Goal: Task Accomplishment & Management: Use online tool/utility

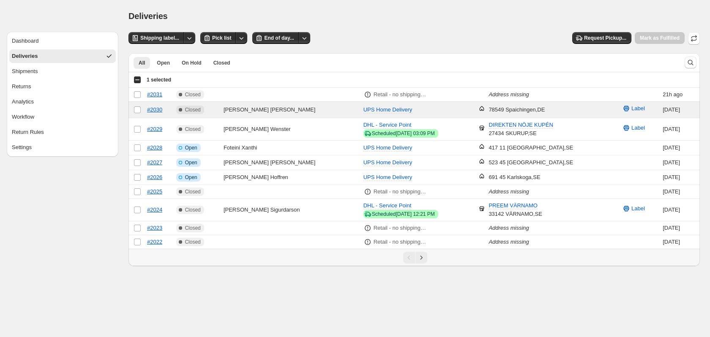
click at [17, 56] on span "Deliveries" at bounding box center [25, 56] width 26 height 8
click at [44, 43] on button "Dashboard" at bounding box center [62, 41] width 107 height 14
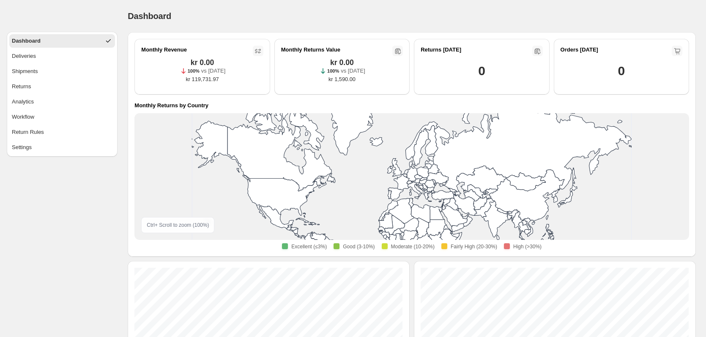
click at [60, 62] on button "Deliveries" at bounding box center [62, 56] width 106 height 14
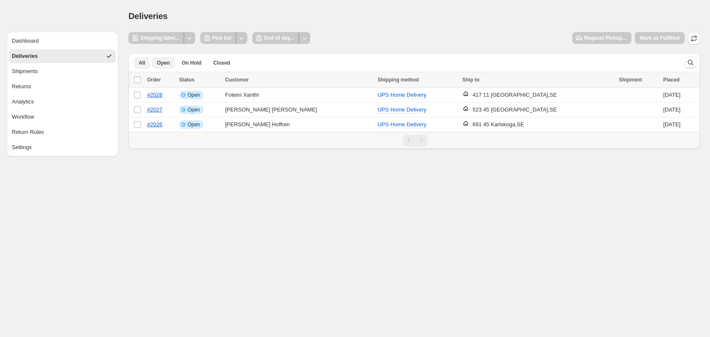
click at [143, 57] on button "All" at bounding box center [142, 63] width 16 height 12
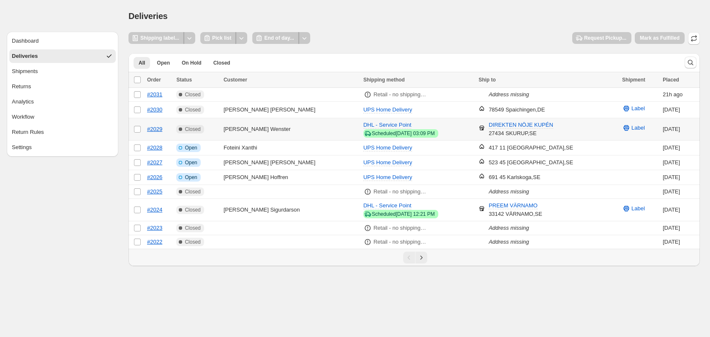
click at [221, 118] on td "Complete Closed" at bounding box center [197, 129] width 47 height 22
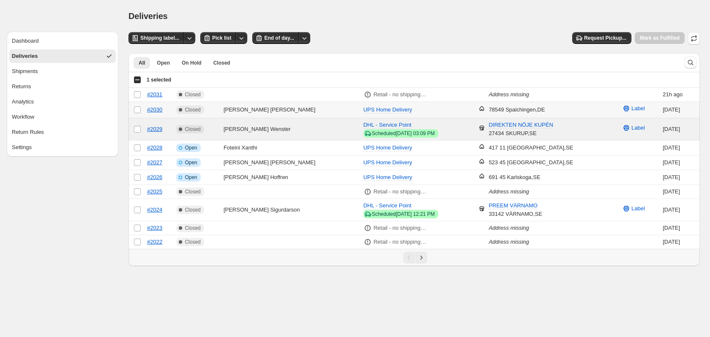
click at [247, 110] on td "[PERSON_NAME]" at bounding box center [291, 110] width 140 height 16
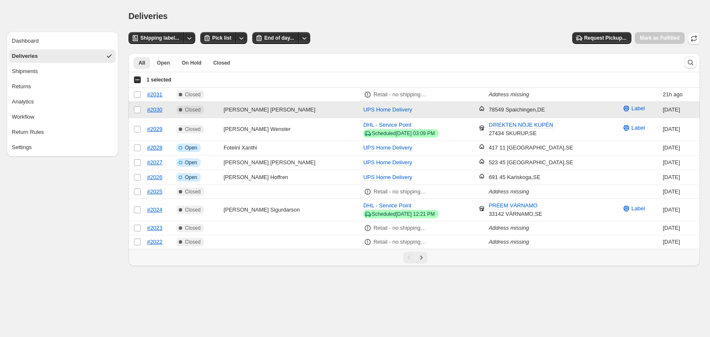
drag, startPoint x: 261, startPoint y: 110, endPoint x: 248, endPoint y: 103, distance: 14.6
click at [247, 102] on td "[PERSON_NAME]" at bounding box center [291, 110] width 140 height 16
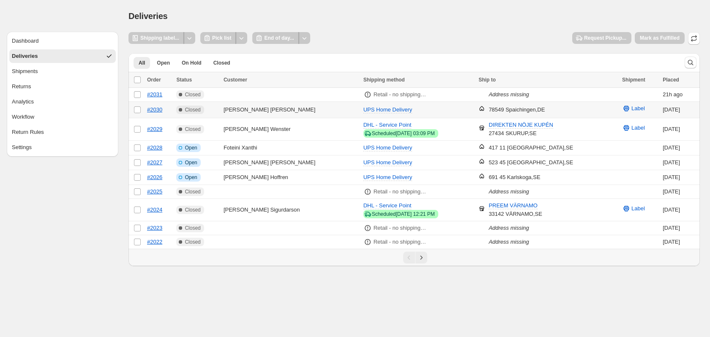
click at [252, 111] on td "[PERSON_NAME]" at bounding box center [291, 110] width 140 height 16
click at [173, 106] on td "#2030" at bounding box center [159, 110] width 29 height 16
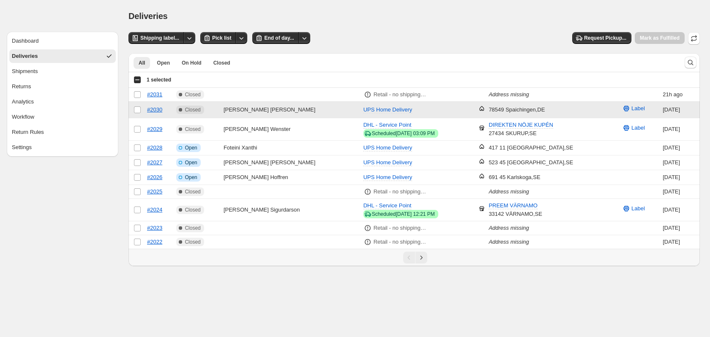
click at [214, 107] on td "Complete Closed" at bounding box center [197, 110] width 47 height 16
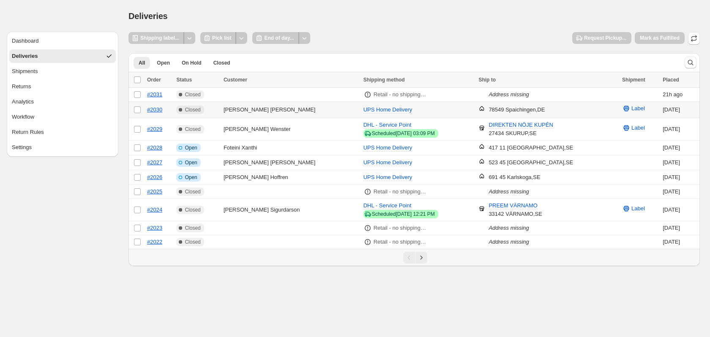
click at [215, 107] on td "Complete Closed" at bounding box center [197, 110] width 47 height 16
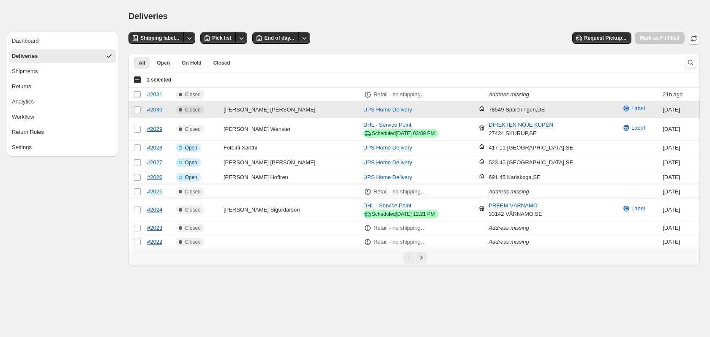
click at [215, 107] on td "Complete Closed" at bounding box center [197, 110] width 47 height 16
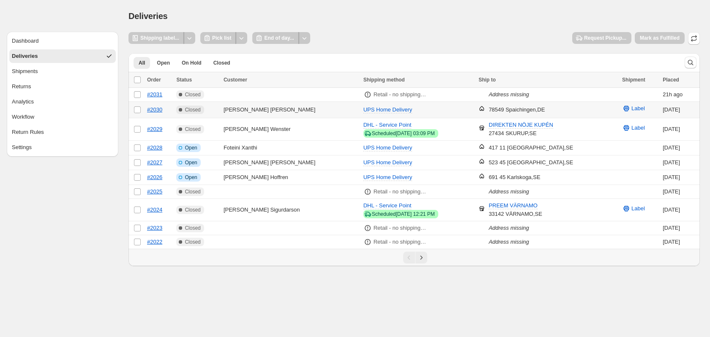
click at [216, 107] on td "Complete Closed" at bounding box center [197, 110] width 47 height 16
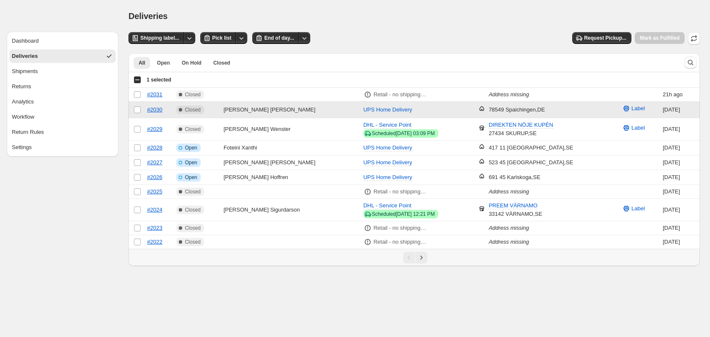
click at [216, 107] on td "Complete Closed" at bounding box center [197, 110] width 47 height 16
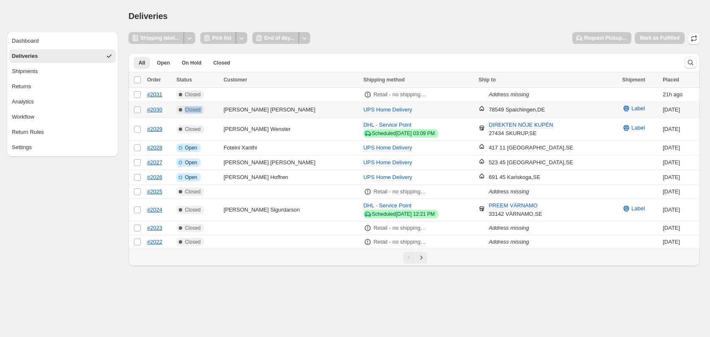
click at [216, 107] on td "Complete Closed" at bounding box center [197, 110] width 47 height 16
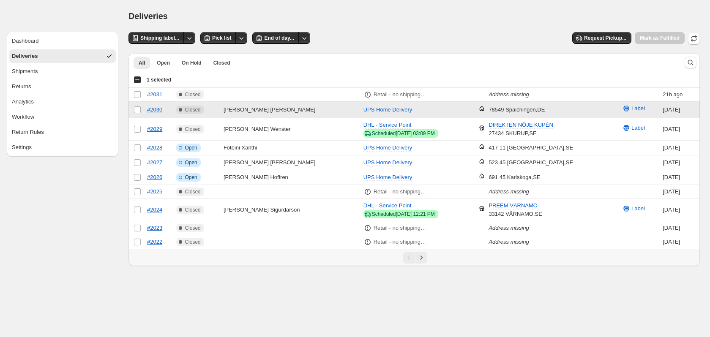
click at [530, 109] on div "78549 Spaichingen , DE" at bounding box center [517, 110] width 56 height 8
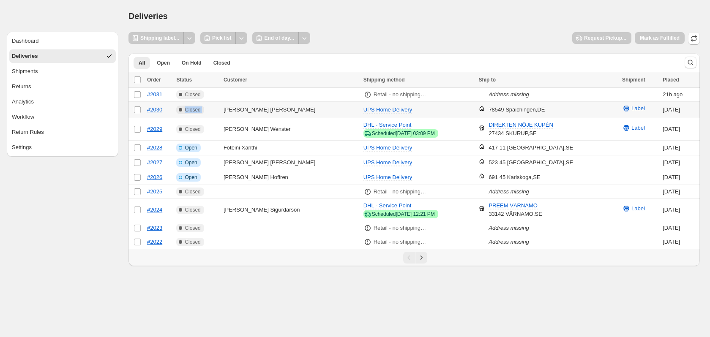
click at [530, 109] on div "78549 Spaichingen , DE" at bounding box center [517, 110] width 56 height 8
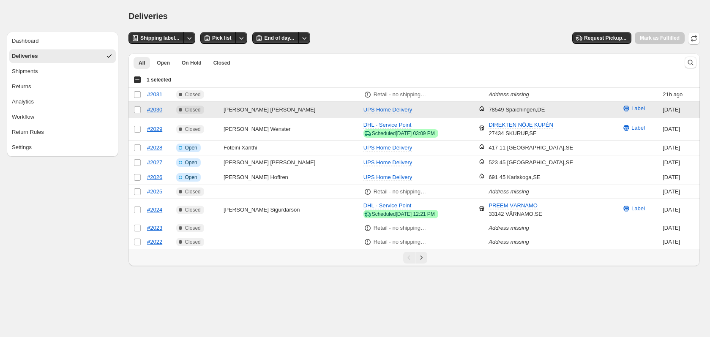
click at [529, 107] on div "78549 Spaichingen , DE" at bounding box center [517, 110] width 56 height 8
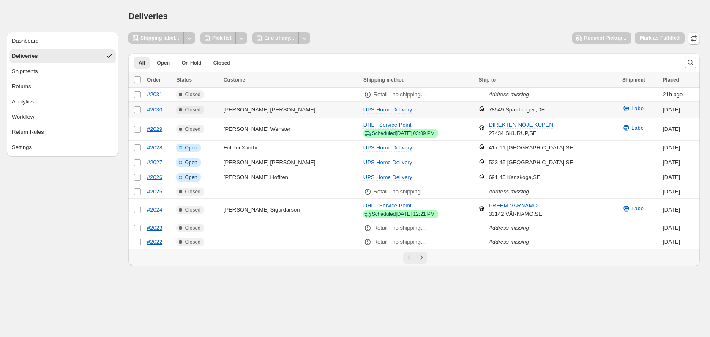
drag, startPoint x: 529, startPoint y: 107, endPoint x: 518, endPoint y: 108, distance: 11.4
click at [518, 108] on div "78549 Spaichingen , DE" at bounding box center [517, 110] width 56 height 8
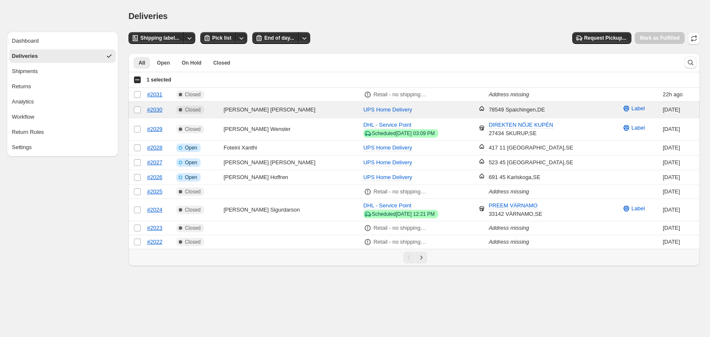
click at [230, 14] on div "Deliveries" at bounding box center [415, 16] width 572 height 12
click at [140, 110] on td "Select order" at bounding box center [137, 110] width 16 height 16
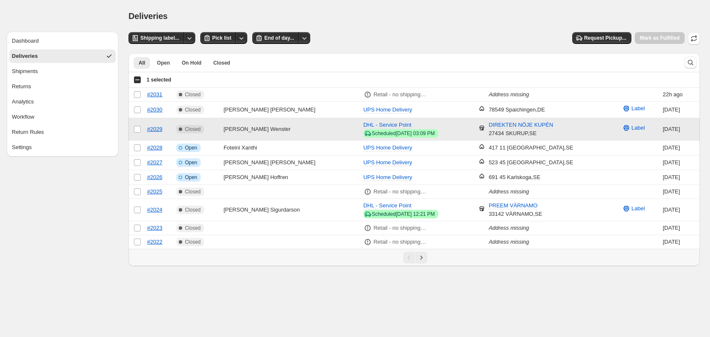
click at [141, 128] on td "Select order" at bounding box center [137, 129] width 16 height 22
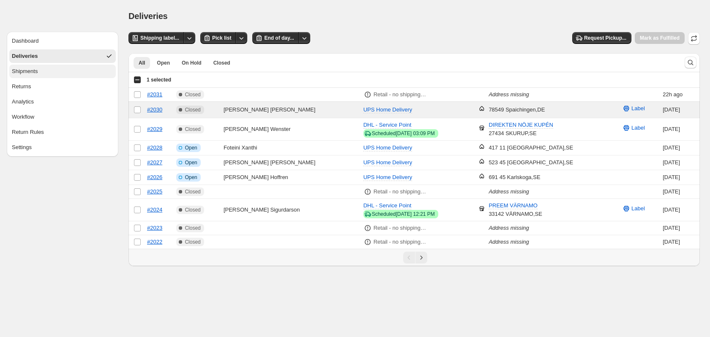
click at [33, 74] on span "Shipments" at bounding box center [25, 71] width 26 height 8
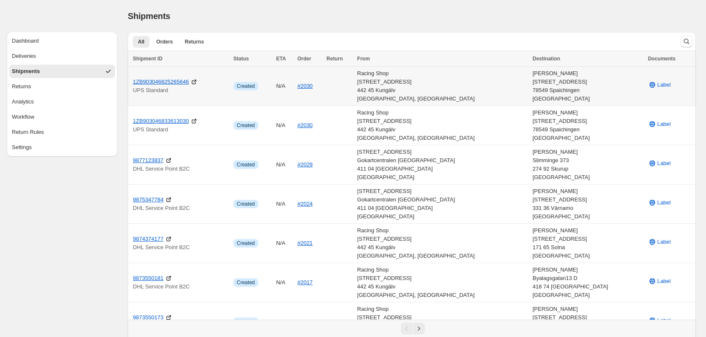
drag, startPoint x: 668, startPoint y: 80, endPoint x: 608, endPoint y: 75, distance: 60.3
click at [608, 75] on div "[PERSON_NAME] [STREET_ADDRESS]" at bounding box center [588, 86] width 110 height 34
click at [164, 84] on link "1ZB903046825265646" at bounding box center [161, 82] width 56 height 8
click at [191, 82] on icon at bounding box center [194, 82] width 7 height 7
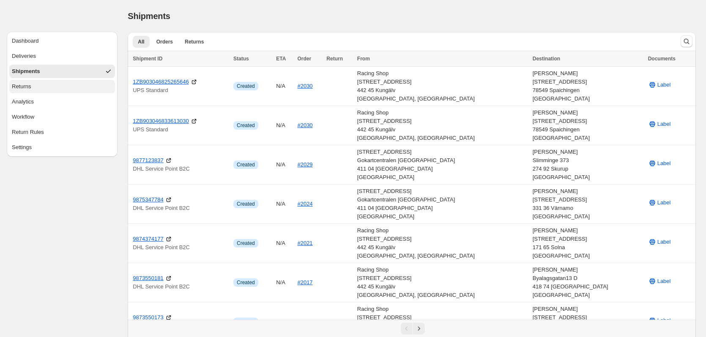
click at [62, 92] on button "Returns" at bounding box center [62, 87] width 106 height 14
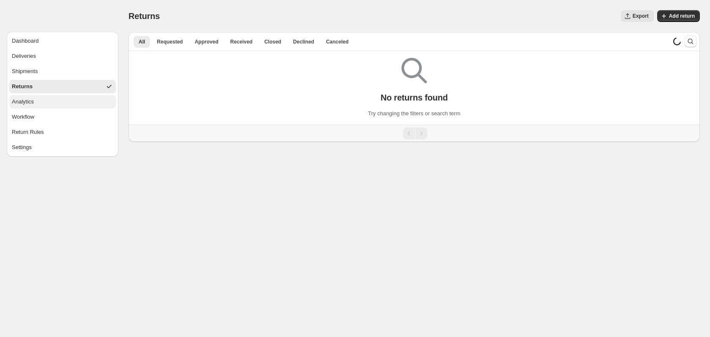
click at [58, 104] on button "Analytics" at bounding box center [62, 102] width 107 height 14
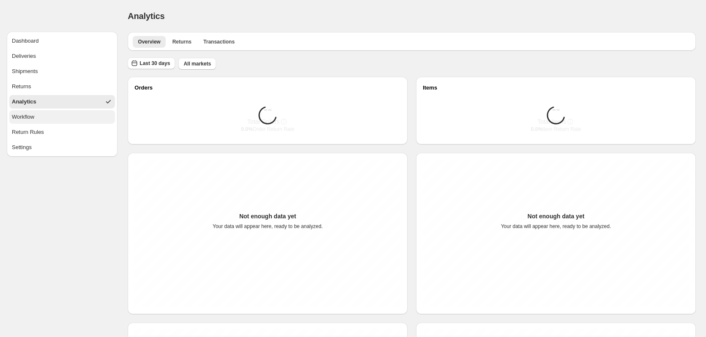
click at [56, 116] on button "Workflow" at bounding box center [62, 117] width 106 height 14
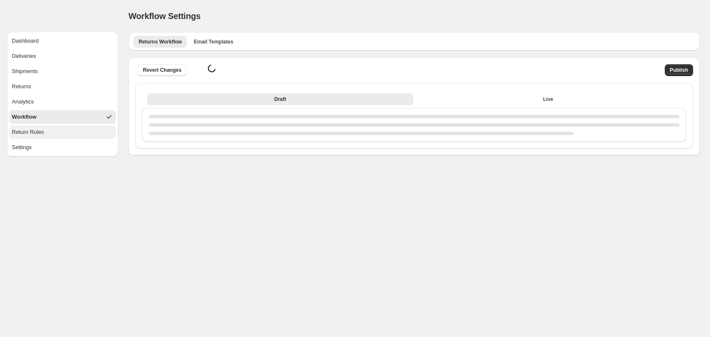
click at [53, 129] on button "Return Rules" at bounding box center [62, 133] width 107 height 14
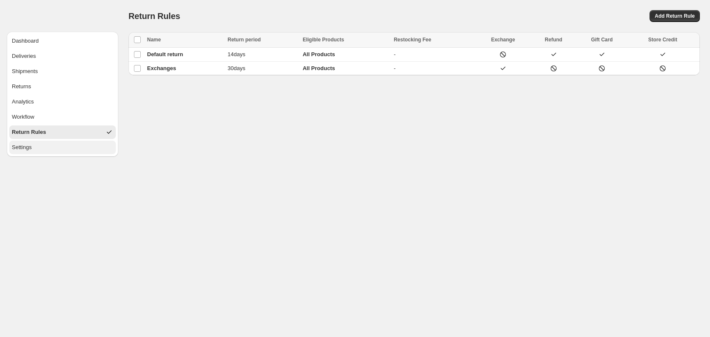
click at [74, 150] on button "Settings" at bounding box center [62, 148] width 107 height 14
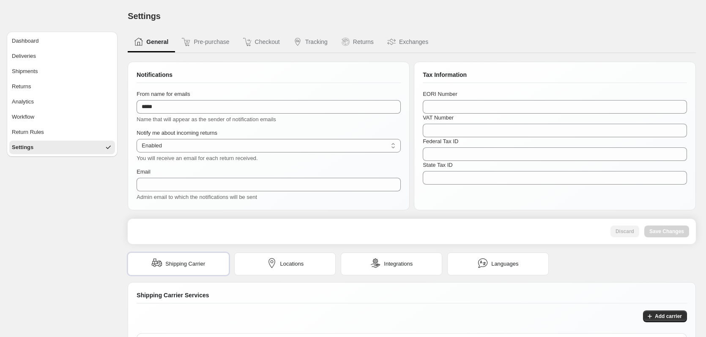
type input "**********"
click at [55, 60] on button "Deliveries" at bounding box center [62, 56] width 106 height 14
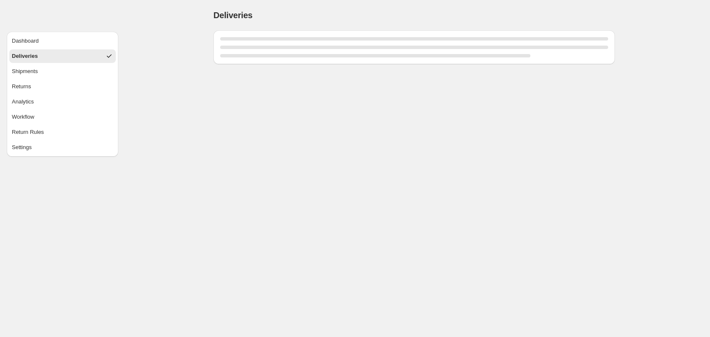
click at [59, 49] on ul "Dashboard Deliveries Shipments Returns Analytics Workflow Return Rules Settings" at bounding box center [62, 94] width 107 height 120
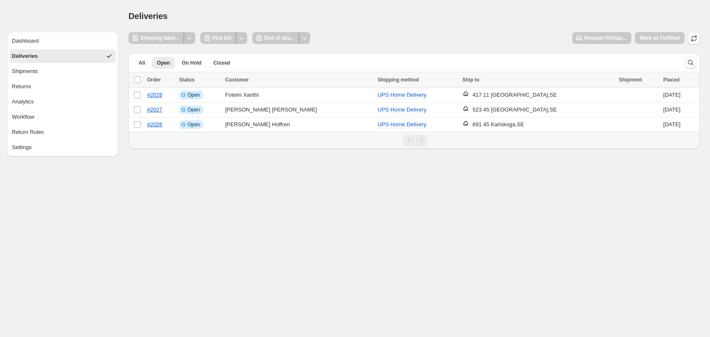
click at [59, 49] on ul "Dashboard Deliveries Shipments Returns Analytics Workflow Return Rules Settings" at bounding box center [62, 94] width 107 height 120
click at [61, 45] on button "Dashboard" at bounding box center [62, 41] width 107 height 14
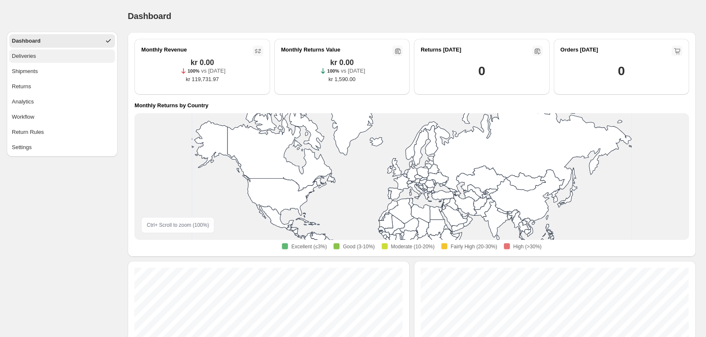
click at [67, 62] on button "Deliveries" at bounding box center [62, 56] width 106 height 14
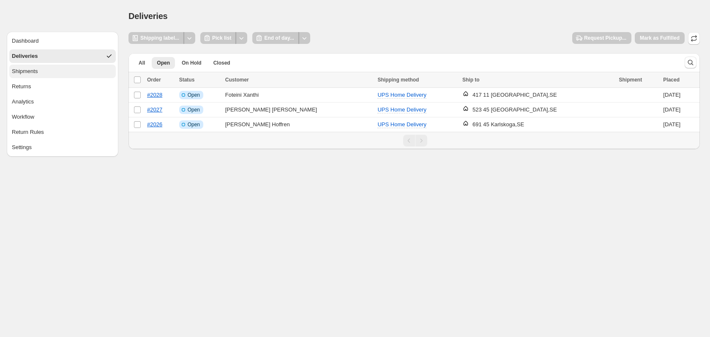
click at [63, 66] on button "Shipments" at bounding box center [62, 72] width 107 height 14
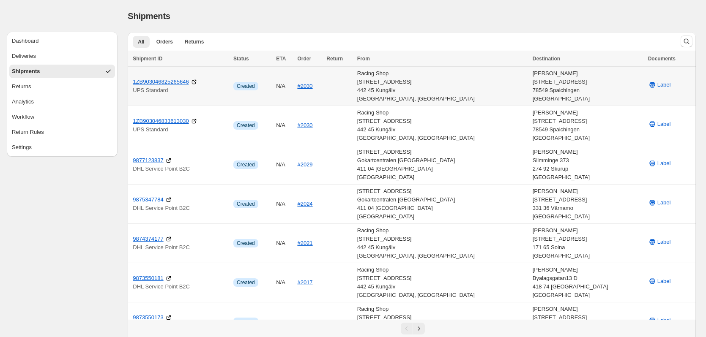
click at [274, 76] on td "Info Created" at bounding box center [252, 86] width 43 height 39
click at [295, 78] on td "N/A" at bounding box center [284, 86] width 21 height 39
click at [166, 97] on td "1ZB903046825265646 UPS Standard" at bounding box center [179, 86] width 103 height 39
click at [57, 61] on button "Deliveries" at bounding box center [62, 56] width 106 height 14
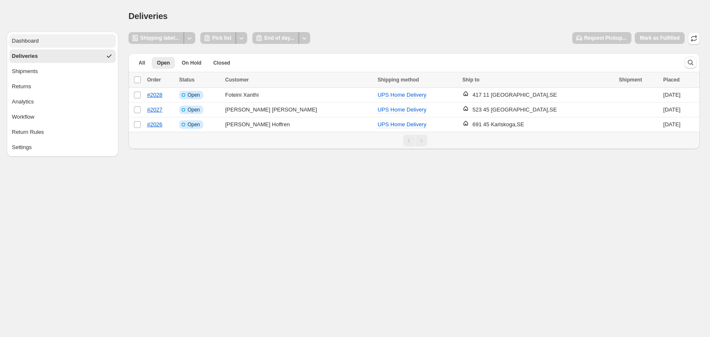
click at [90, 47] on button "Dashboard" at bounding box center [62, 41] width 107 height 14
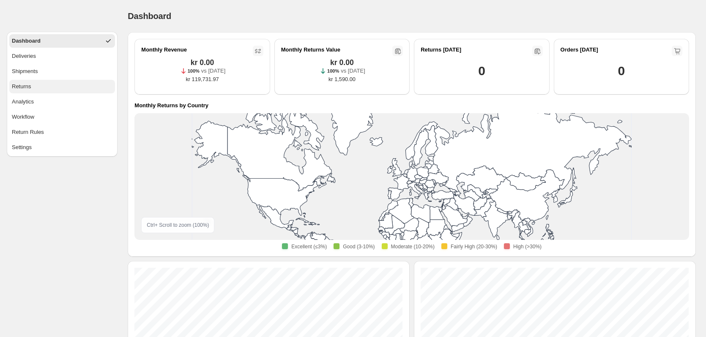
click at [69, 88] on button "Returns" at bounding box center [62, 87] width 106 height 14
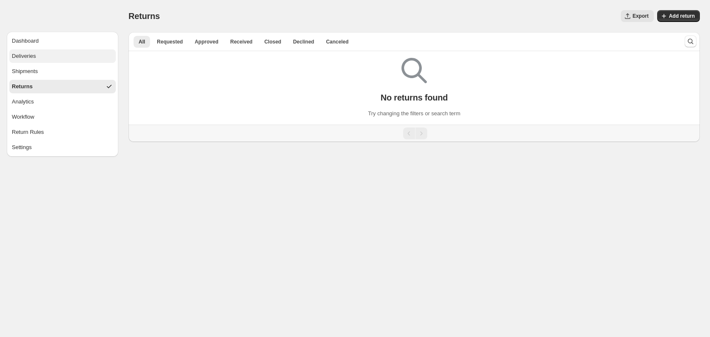
click at [68, 61] on button "Deliveries" at bounding box center [62, 56] width 107 height 14
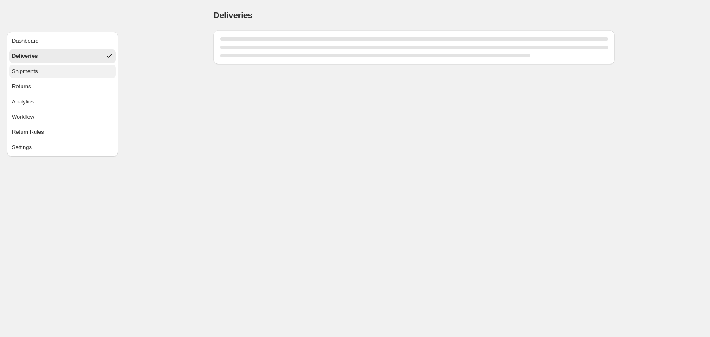
click at [68, 69] on button "Shipments" at bounding box center [62, 72] width 107 height 14
click at [67, 96] on button "Analytics" at bounding box center [62, 102] width 107 height 14
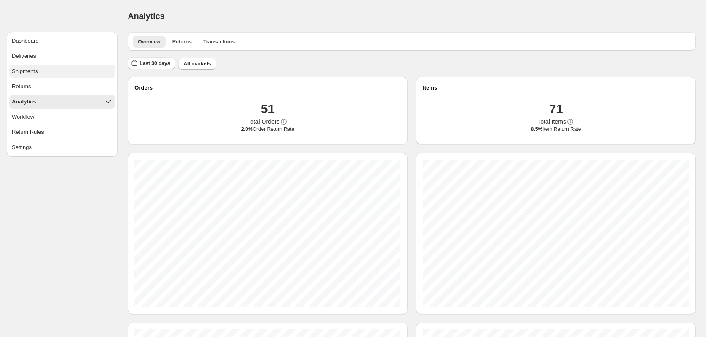
click at [67, 74] on button "Shipments" at bounding box center [62, 72] width 106 height 14
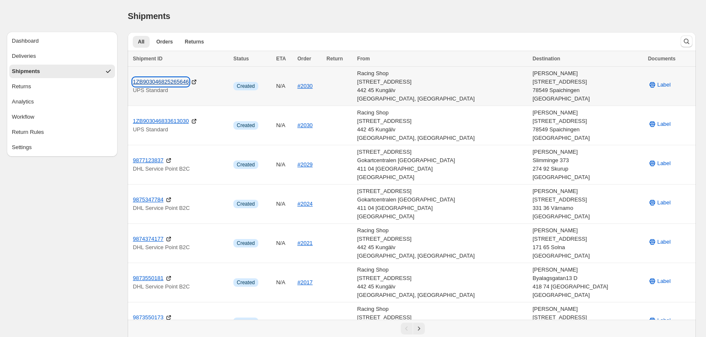
click at [180, 82] on link "1ZB903046825265646" at bounding box center [161, 82] width 56 height 8
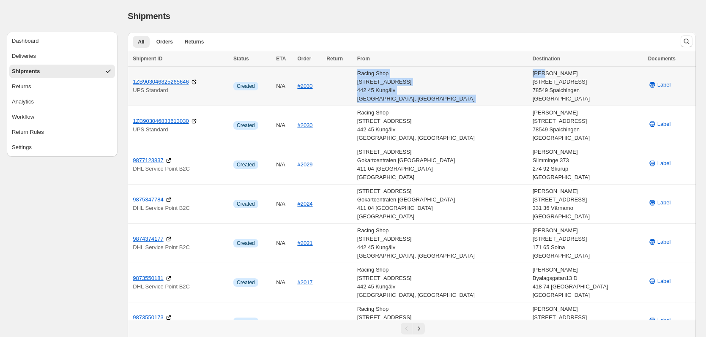
drag, startPoint x: 534, startPoint y: 77, endPoint x: 551, endPoint y: 74, distance: 18.2
click at [551, 74] on tr "1ZB903046825265646 UPS Standard Info Created N/A #2030 Racing Shop [STREET_ADDR…" at bounding box center [412, 86] width 568 height 39
click at [141, 82] on link "1ZB903046825265646" at bounding box center [161, 82] width 56 height 8
click at [36, 54] on button "Deliveries" at bounding box center [62, 56] width 106 height 14
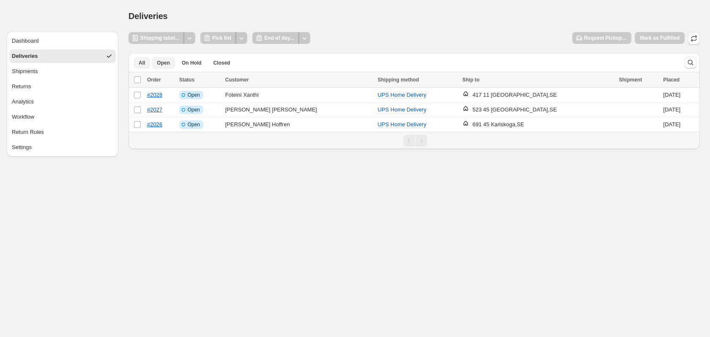
click at [141, 63] on span "All" at bounding box center [142, 63] width 6 height 7
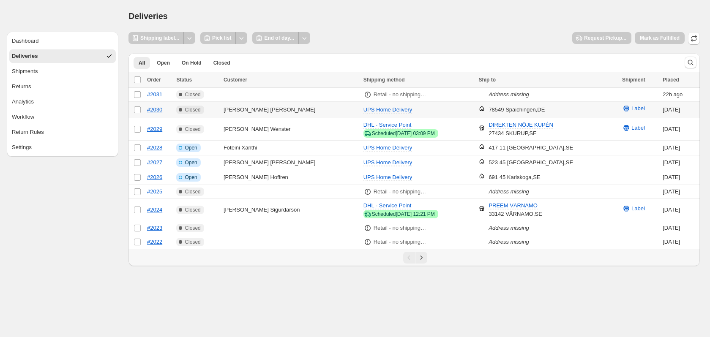
select select "********"
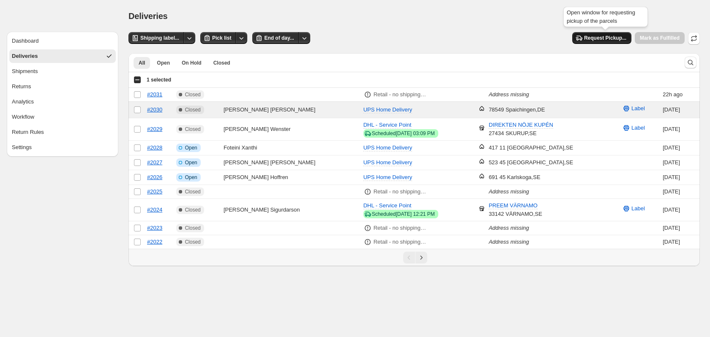
click at [617, 38] on span "Request Pickup..." at bounding box center [605, 38] width 42 height 7
click at [51, 79] on ul "Dashboard Deliveries Shipments Returns Analytics Workflow Return Rules Settings" at bounding box center [62, 94] width 107 height 120
click at [49, 73] on button "Shipments" at bounding box center [62, 72] width 107 height 14
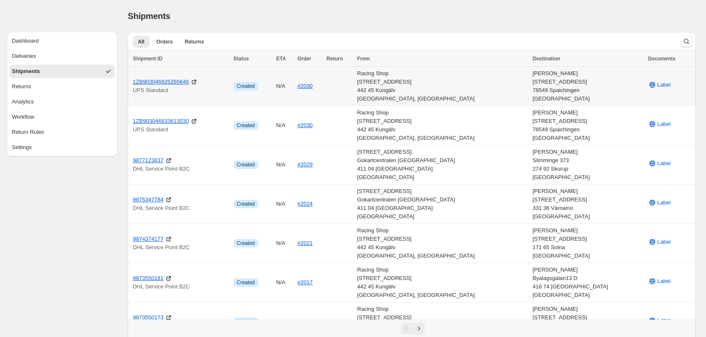
drag, startPoint x: 251, startPoint y: 89, endPoint x: 229, endPoint y: 86, distance: 21.8
click at [228, 86] on p "UPS Standard" at bounding box center [181, 90] width 96 height 8
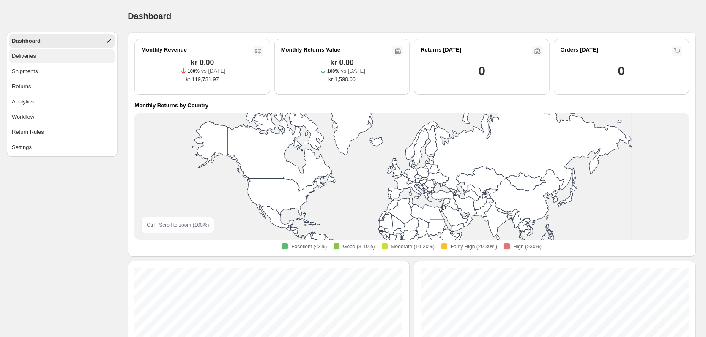
click at [73, 54] on button "Deliveries" at bounding box center [62, 56] width 106 height 14
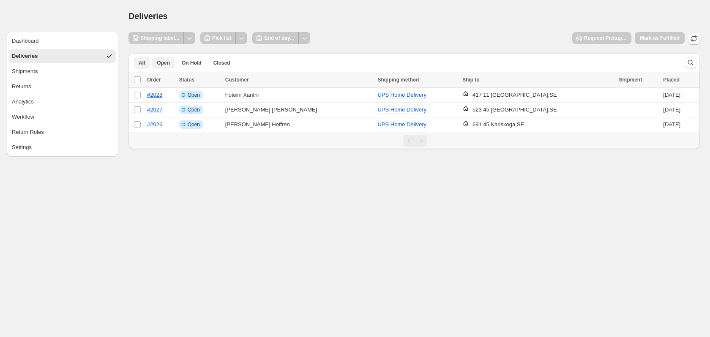
click at [144, 61] on span "All" at bounding box center [142, 63] width 6 height 7
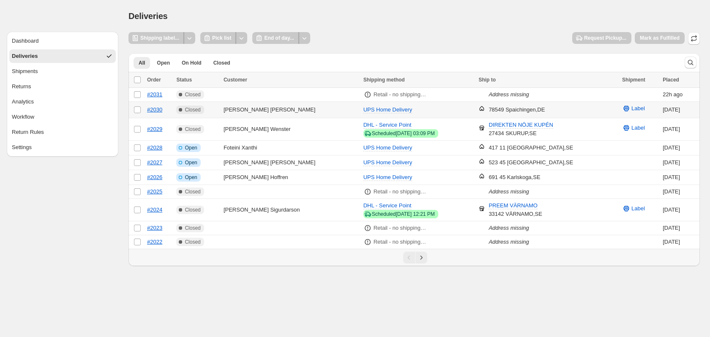
click at [221, 109] on td "Complete Closed" at bounding box center [197, 110] width 47 height 16
